Goal: Task Accomplishment & Management: Complete application form

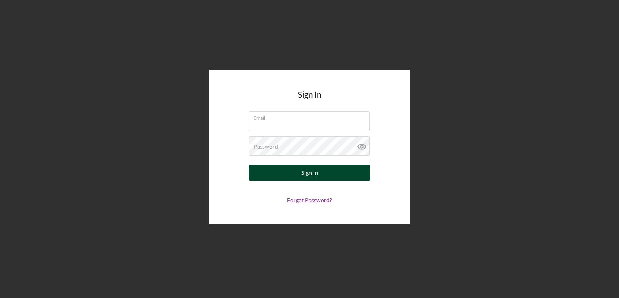
type input "[EMAIL_ADDRESS][DOMAIN_NAME]"
click at [312, 175] on div "Sign In" at bounding box center [310, 172] width 17 height 16
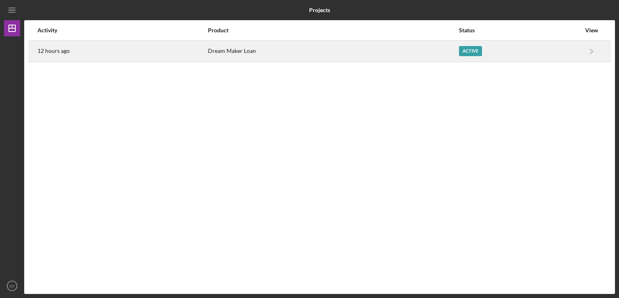
click at [563, 54] on div "Active" at bounding box center [520, 51] width 122 height 20
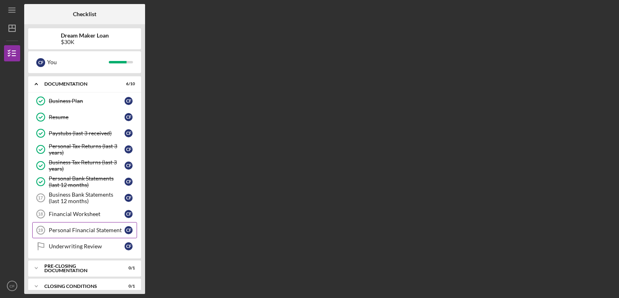
scroll to position [24, 0]
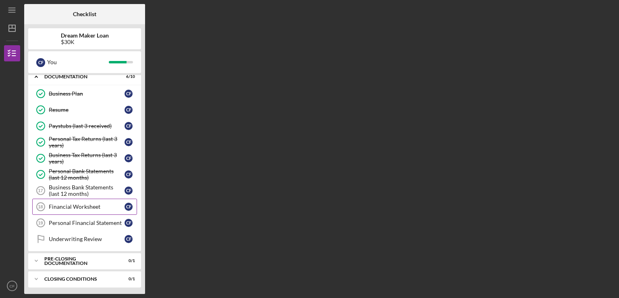
click at [98, 203] on div "Financial Worksheet" at bounding box center [87, 206] width 76 height 6
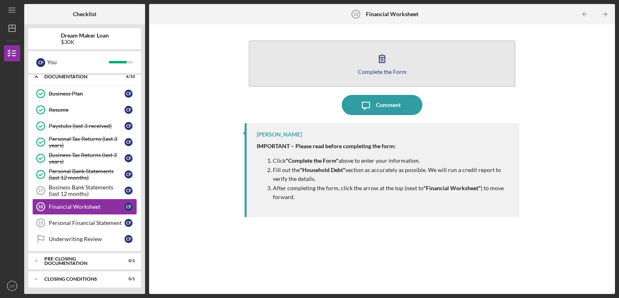
click at [383, 60] on icon "button" at bounding box center [382, 59] width 6 height 8
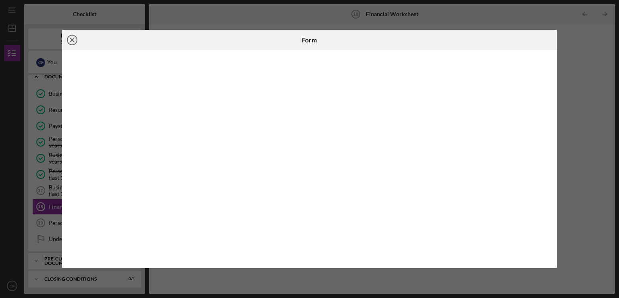
click at [69, 39] on icon "Icon/Close" at bounding box center [72, 40] width 20 height 20
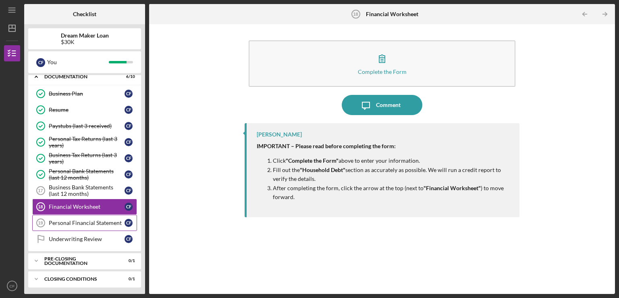
click at [77, 223] on div "Personal Financial Statement" at bounding box center [87, 222] width 76 height 6
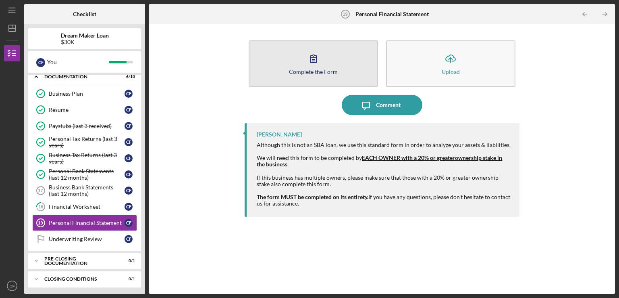
click at [352, 75] on button "Complete the Form Form" at bounding box center [313, 63] width 129 height 46
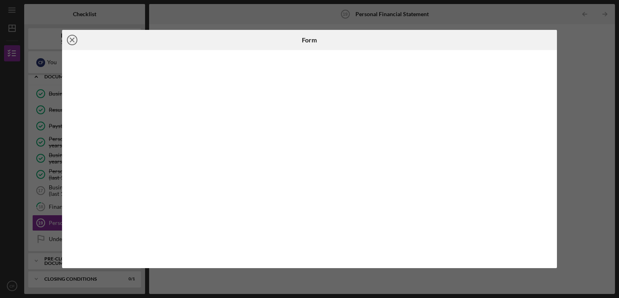
click at [70, 40] on icon "Icon/Close" at bounding box center [72, 40] width 20 height 20
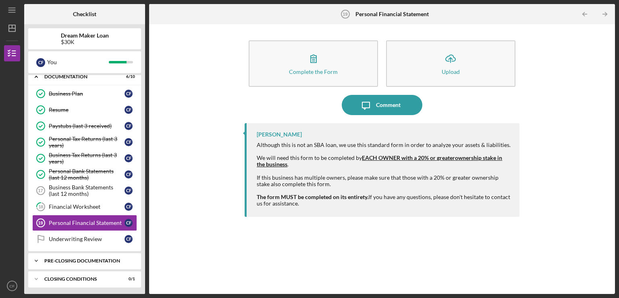
click at [38, 258] on icon "Icon/Expander" at bounding box center [36, 260] width 16 height 16
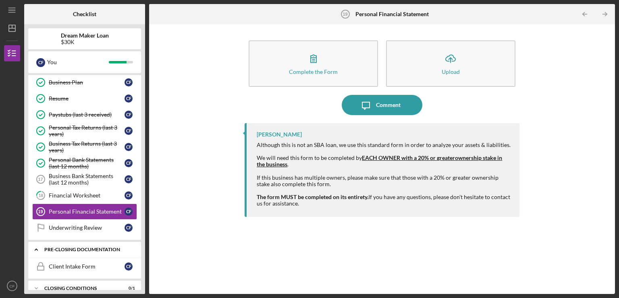
scroll to position [45, 0]
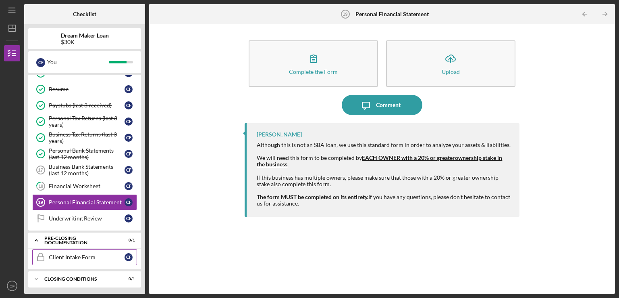
click at [80, 254] on div "Client Intake Form" at bounding box center [87, 257] width 76 height 6
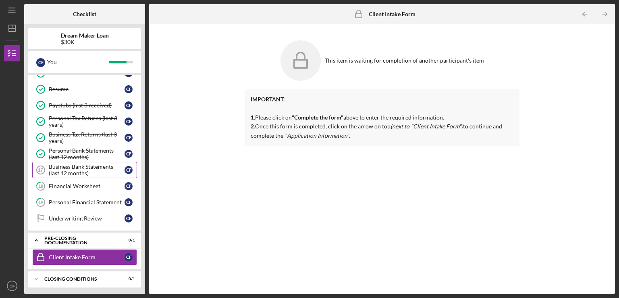
click at [76, 171] on div "Business Bank Statements (last 12 months)" at bounding box center [87, 169] width 76 height 13
